Goal: Information Seeking & Learning: Find specific fact

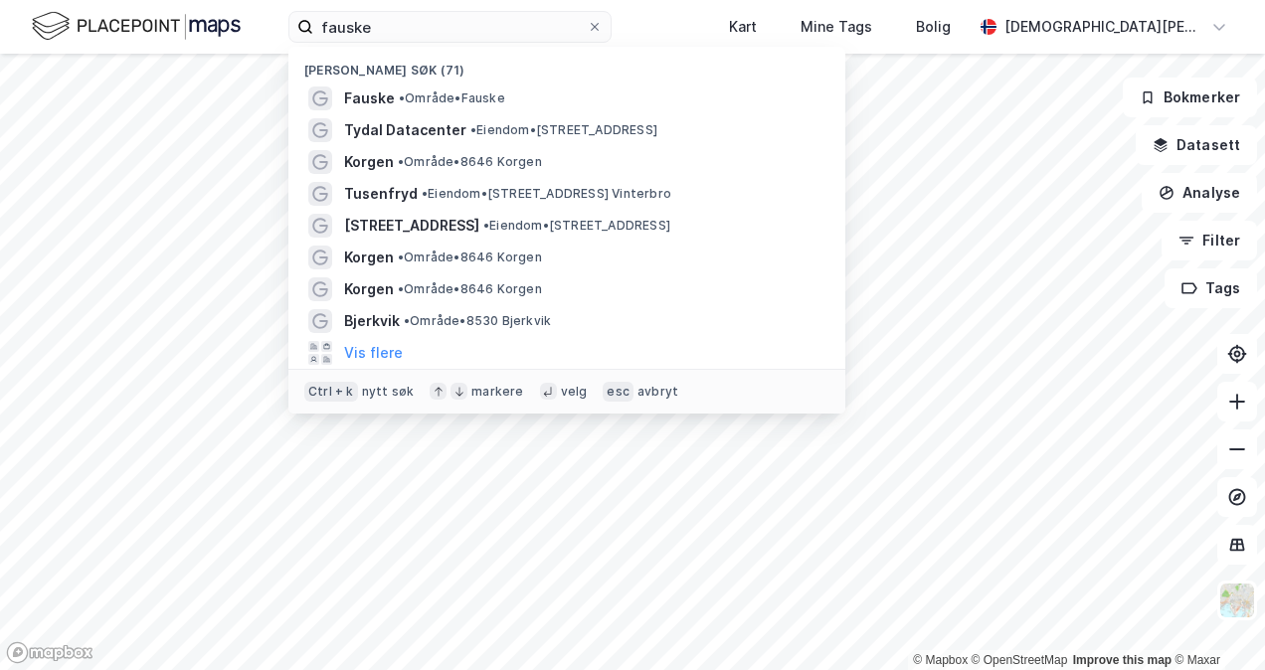
type input "y"
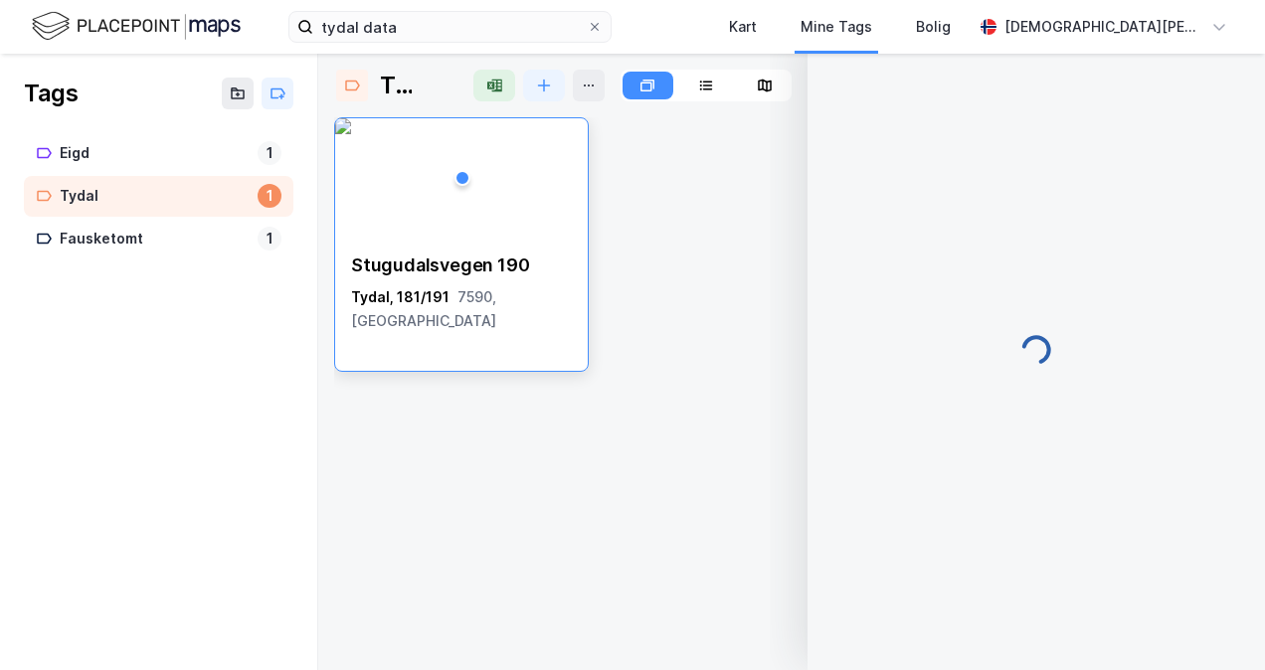
click at [60, 99] on div "Tags" at bounding box center [51, 94] width 54 height 32
click at [568, 380] on div "[STREET_ADDRESS]" at bounding box center [791, 385] width 915 height 537
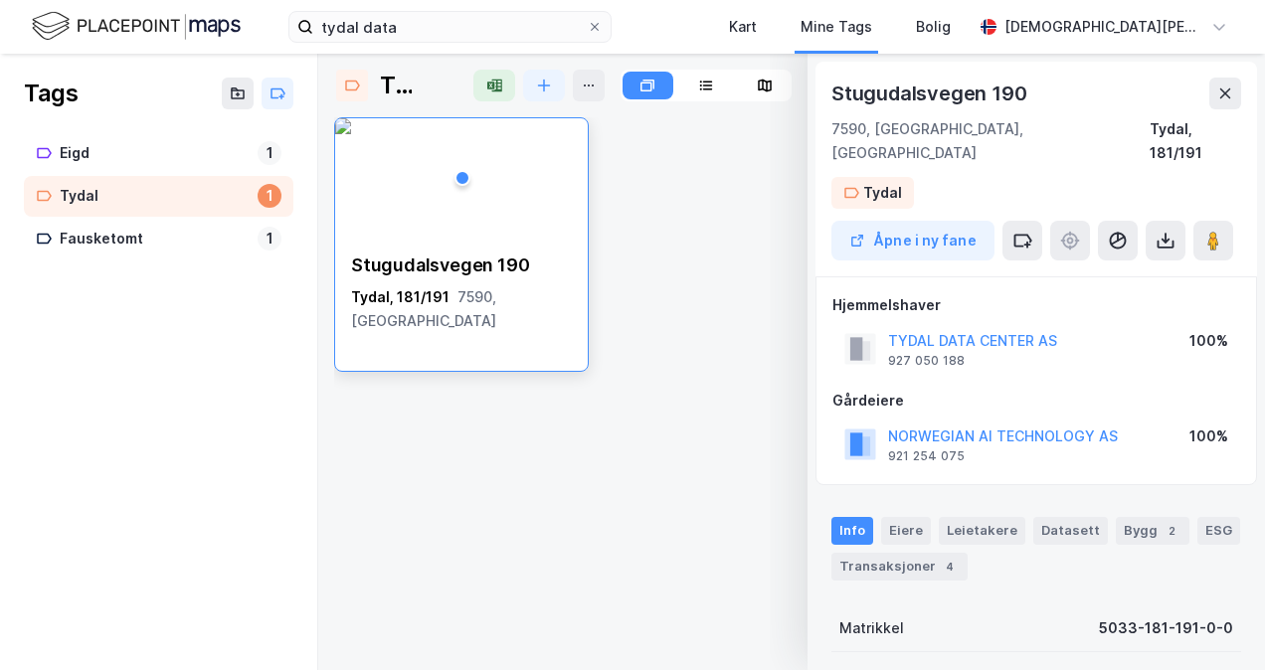
click at [351, 134] on img at bounding box center [343, 126] width 16 height 16
click at [0, 0] on button at bounding box center [0, 0] width 0 height 0
click at [351, 131] on img at bounding box center [343, 126] width 16 height 16
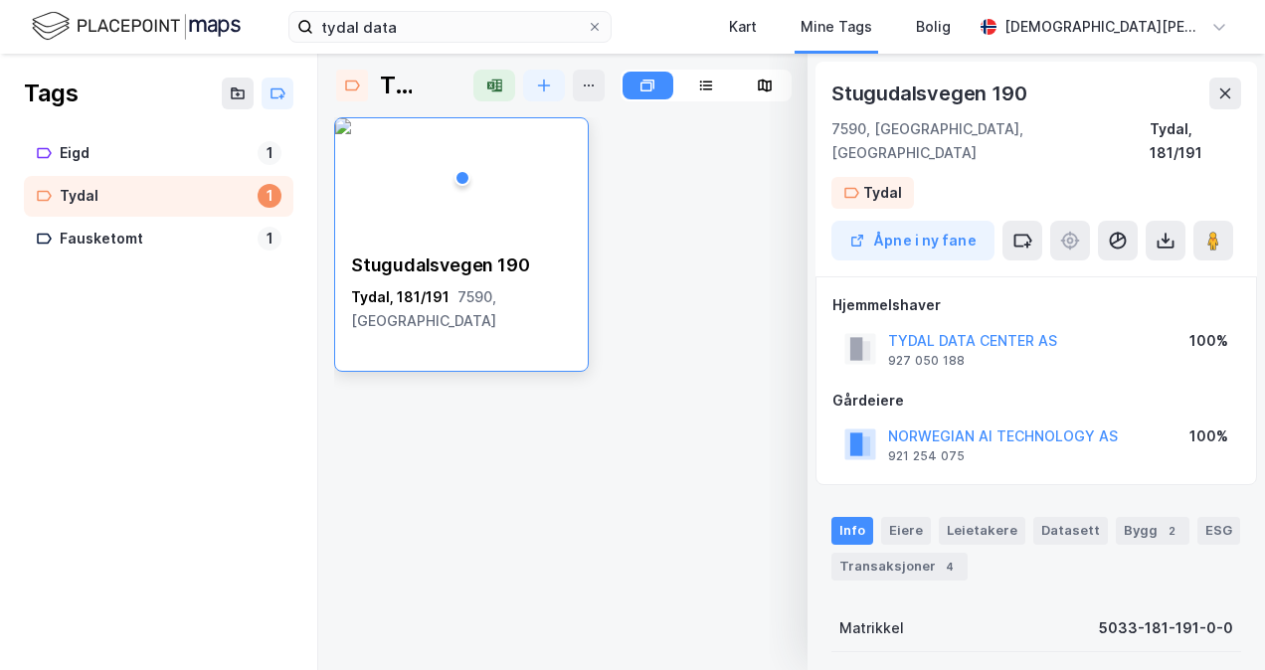
click at [430, 270] on div "Stugudalsvegen 190" at bounding box center [461, 266] width 221 height 24
click at [431, 269] on div "Stugudalsvegen 190" at bounding box center [461, 266] width 221 height 24
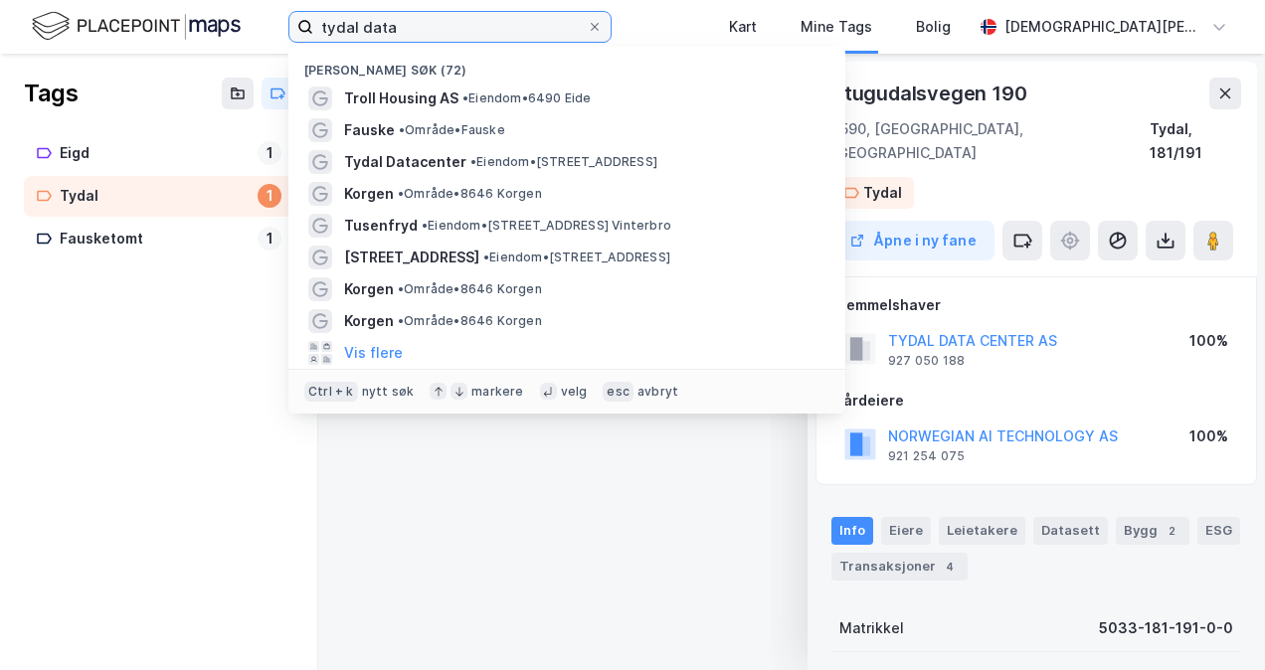
click at [458, 27] on input "tydal data" at bounding box center [450, 27] width 274 height 30
click at [211, 20] on img at bounding box center [136, 26] width 209 height 35
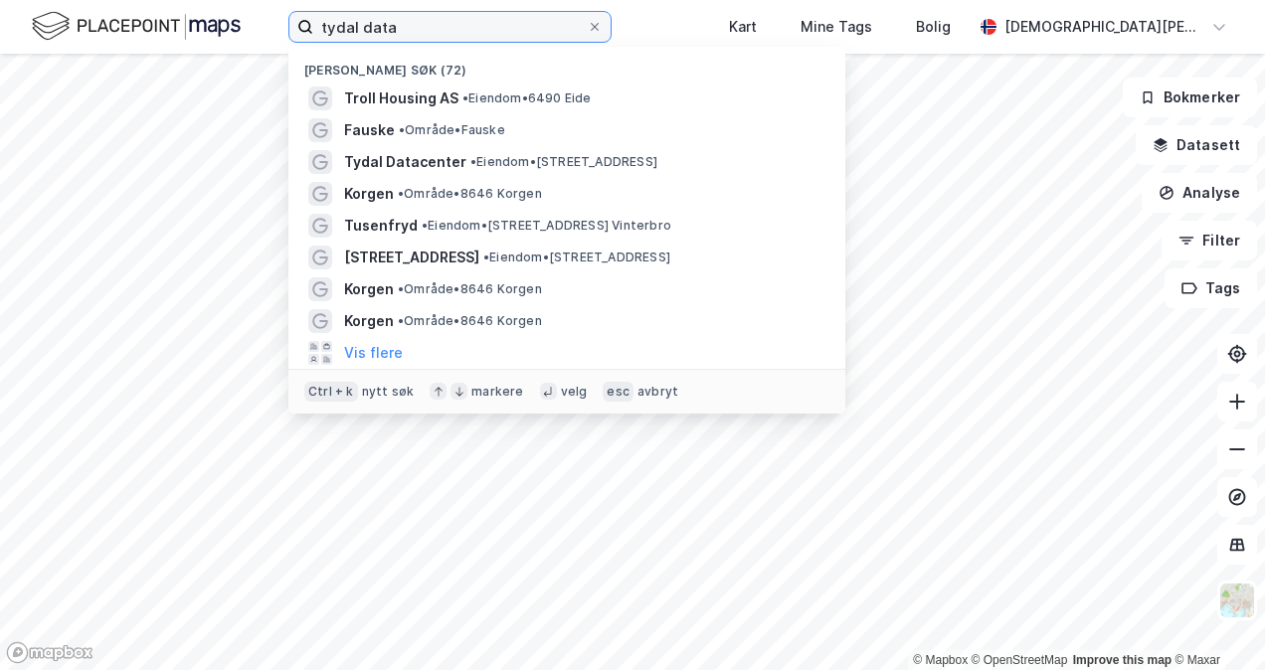
click at [479, 39] on input "tydal data" at bounding box center [450, 27] width 274 height 30
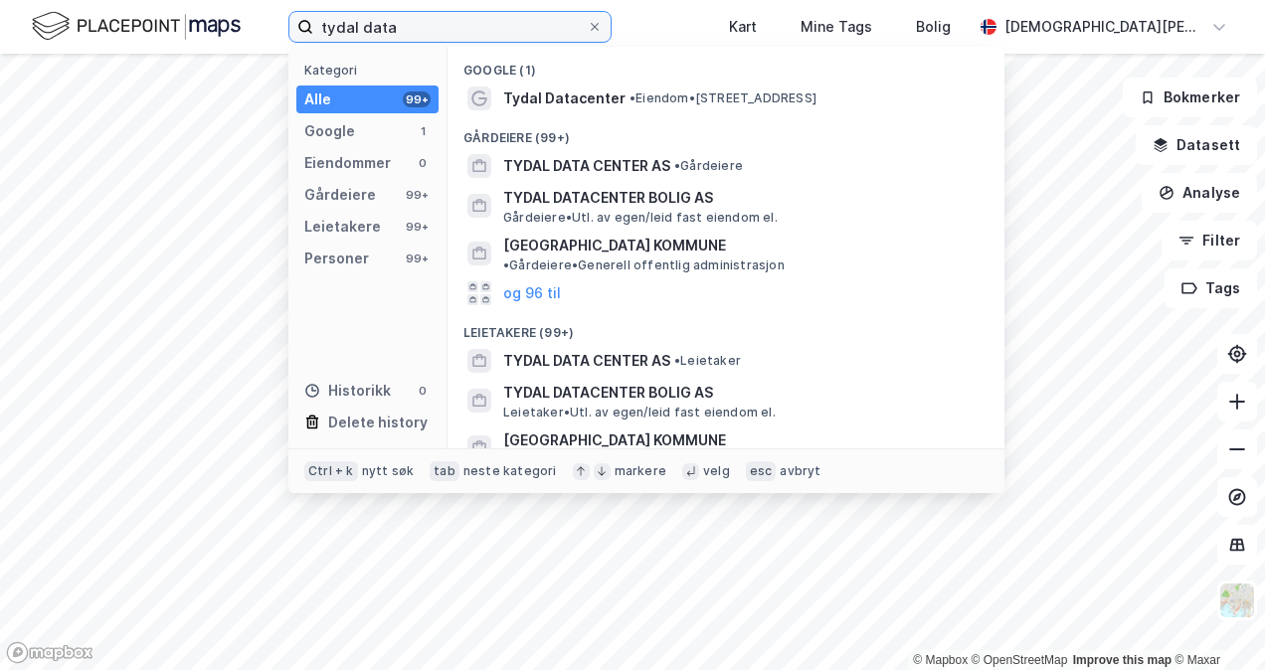
type input "tydal data"
click at [603, 166] on span "TYDAL DATA CENTER AS" at bounding box center [586, 166] width 167 height 24
